Goal: Information Seeking & Learning: Learn about a topic

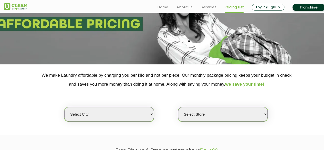
scroll to position [77, 0]
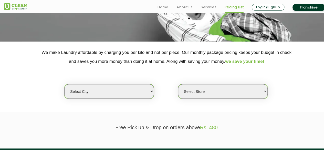
click at [133, 92] on select "Select city [GEOGRAPHIC_DATA] [GEOGRAPHIC_DATA] [GEOGRAPHIC_DATA] [GEOGRAPHIC_D…" at bounding box center [109, 91] width 90 height 15
select select "195"
click at [64, 84] on select "Select city [GEOGRAPHIC_DATA] [GEOGRAPHIC_DATA] [GEOGRAPHIC_DATA] [GEOGRAPHIC_D…" at bounding box center [109, 91] width 90 height 15
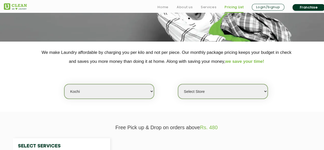
select select "0"
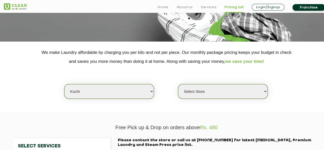
click at [202, 89] on select "Select Store [GEOGRAPHIC_DATA]" at bounding box center [223, 91] width 90 height 15
click at [281, 109] on section "We make Laundry affordable by charging you per kilo and not per piece. Our mont…" at bounding box center [162, 76] width 324 height 70
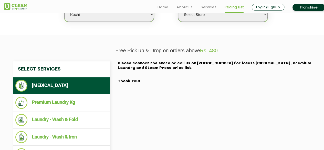
scroll to position [205, 0]
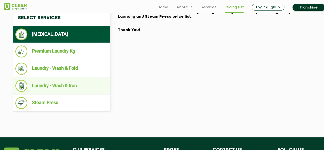
click at [69, 84] on li "Laundry - Wash & Iron" at bounding box center [61, 86] width 92 height 12
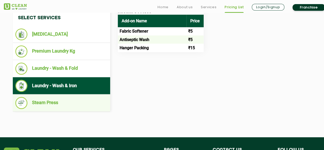
click at [81, 98] on li "Steam Press" at bounding box center [61, 103] width 92 height 12
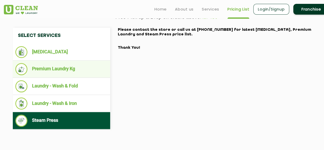
scroll to position [179, 0]
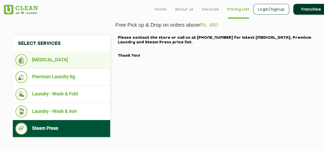
click at [69, 61] on li "[MEDICAL_DATA]" at bounding box center [61, 60] width 92 height 12
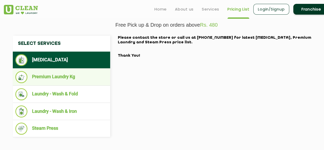
click at [71, 73] on li "Premium Laundry Kg" at bounding box center [61, 77] width 92 height 12
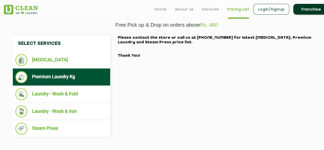
click at [70, 84] on ul "Premium Laundry Kg" at bounding box center [61, 76] width 97 height 17
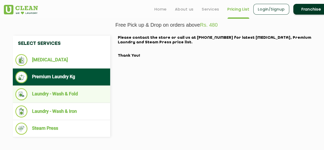
click at [70, 90] on li "Laundry - Wash & Fold" at bounding box center [61, 94] width 92 height 12
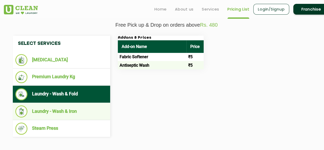
click at [74, 104] on ul "Laundry - Wash & Iron" at bounding box center [61, 111] width 97 height 17
